Goal: Task Accomplishment & Management: Use online tool/utility

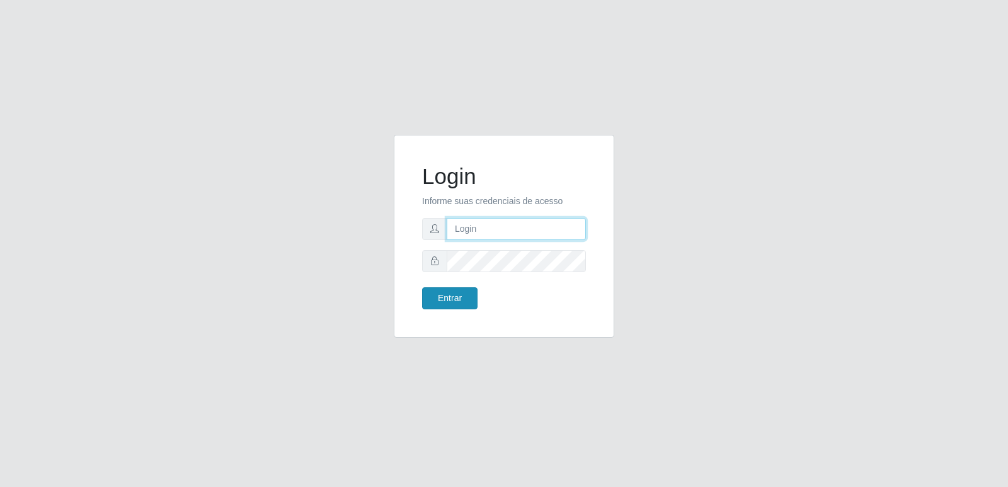
type input "[PERSON_NAME][EMAIL_ADDRESS][DOMAIN_NAME]"
click at [449, 304] on button "Entrar" at bounding box center [449, 298] width 55 height 22
click at [448, 290] on button "Entrar" at bounding box center [449, 298] width 55 height 22
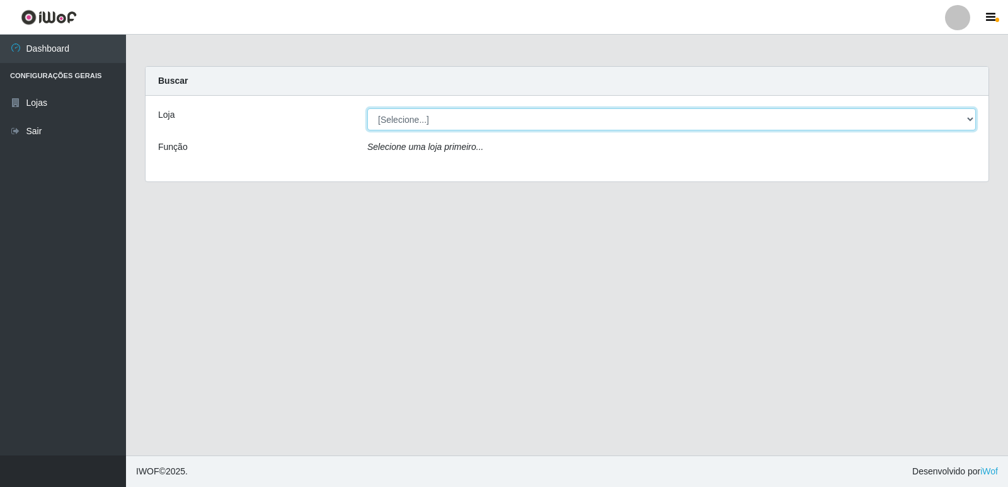
click at [449, 118] on select "[Selecione...] Hiper Queiroz - [GEOGRAPHIC_DATA] [GEOGRAPHIC_DATA] [GEOGRAPHIC_…" at bounding box center [671, 119] width 609 height 22
select select "516"
click at [367, 108] on select "[Selecione...] Hiper Queiroz - [GEOGRAPHIC_DATA] [GEOGRAPHIC_DATA] [GEOGRAPHIC_…" at bounding box center [671, 119] width 609 height 22
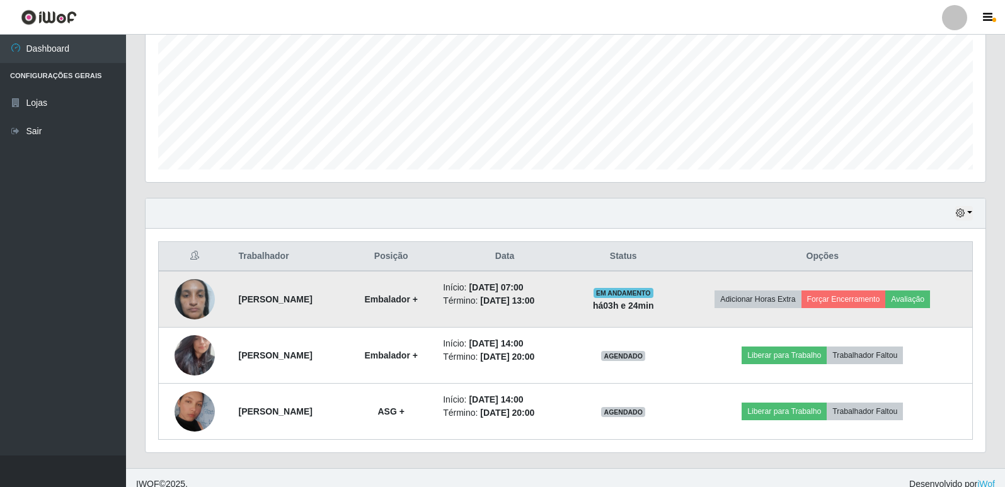
scroll to position [294, 0]
